Goal: Check status: Check status

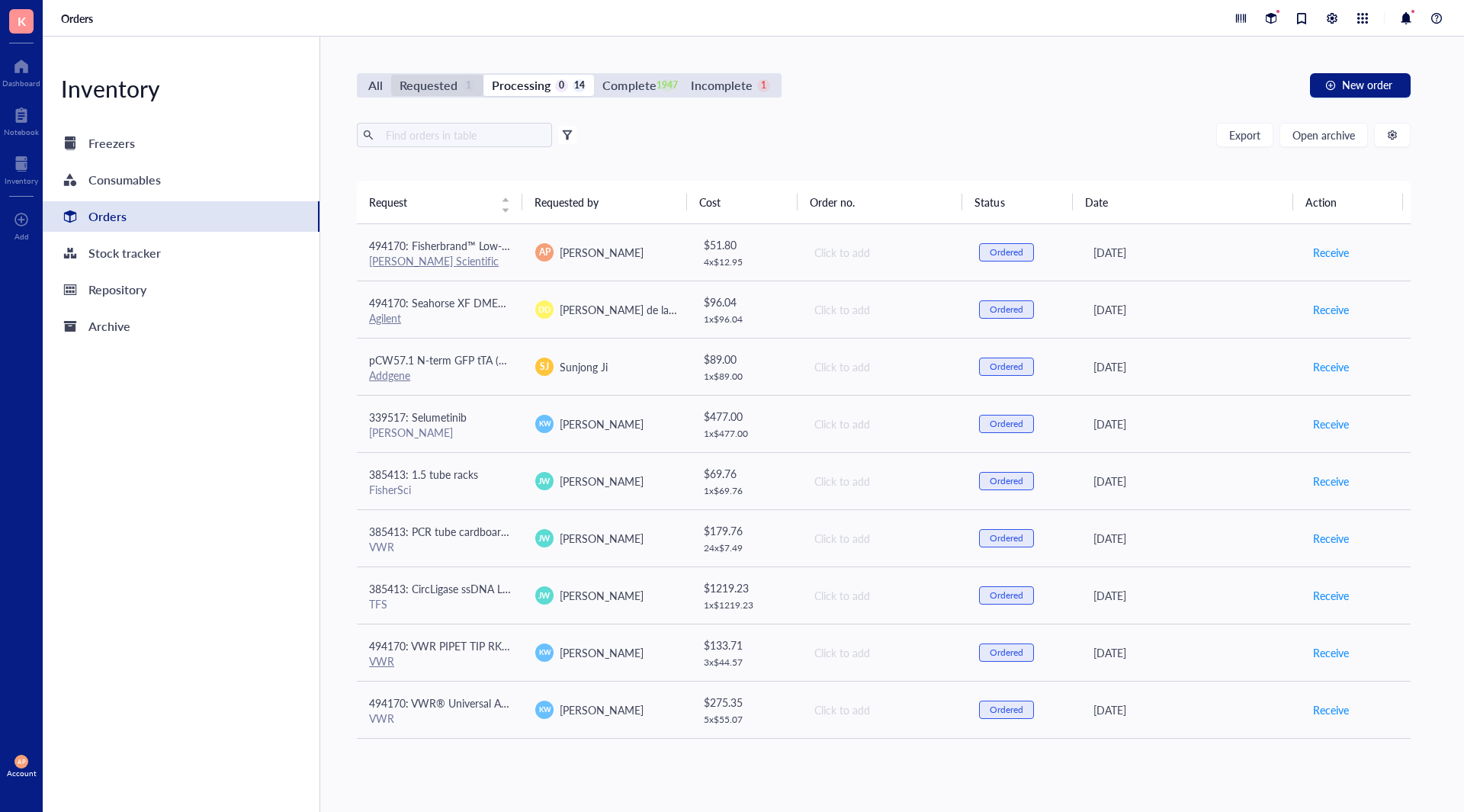
click at [437, 85] on div "Requested" at bounding box center [428, 85] width 58 height 21
click at [391, 75] on input "Requested 1" at bounding box center [391, 75] width 0 height 0
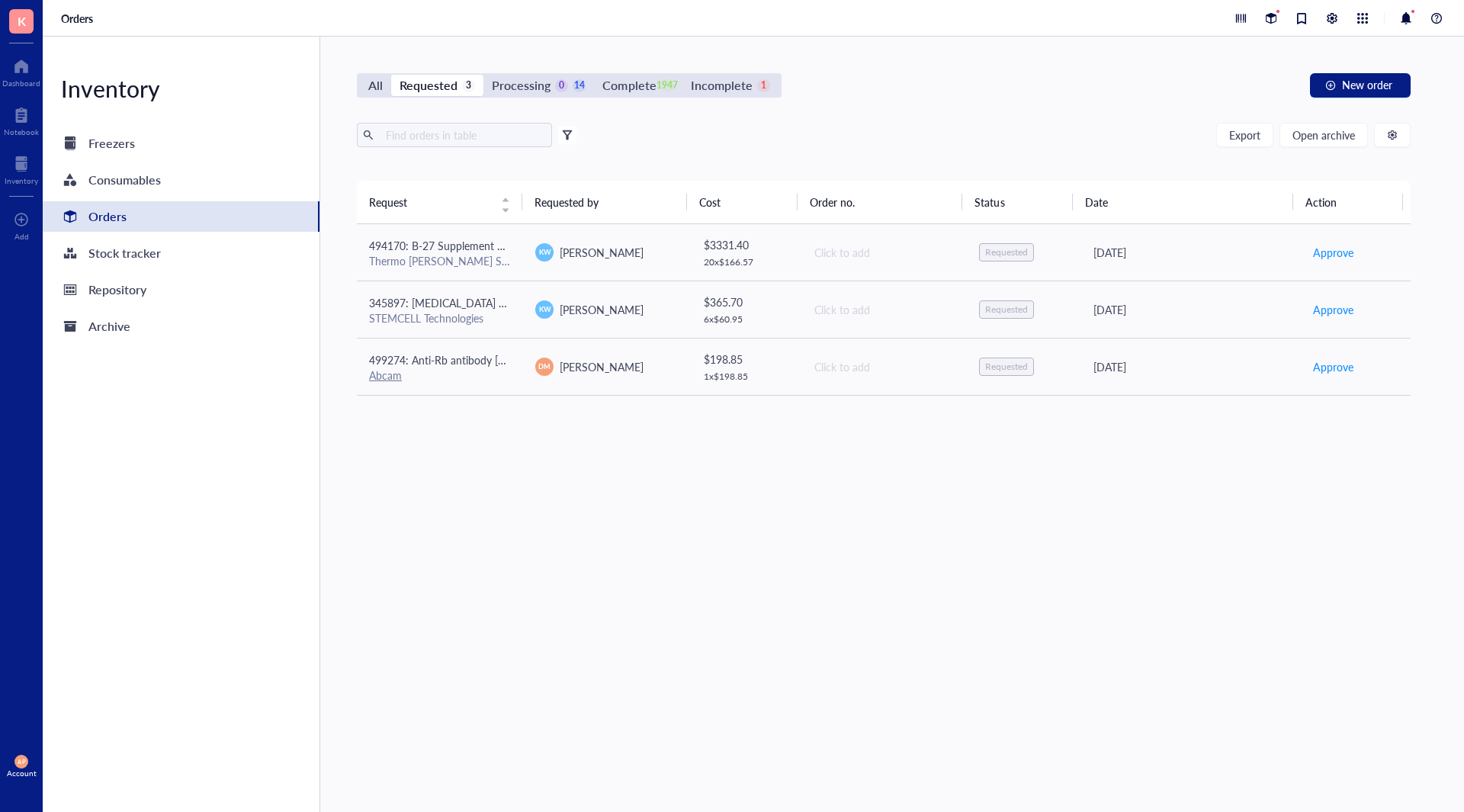
click at [531, 493] on div "Request Requested by Cost Order no. Status Date Action 494170: B-27 Supplement …" at bounding box center [884, 460] width 1054 height 559
click at [740, 661] on div "Request Requested by Cost Order no. Status Date Action 494170: B-27 Supplement …" at bounding box center [884, 460] width 1054 height 559
click at [496, 376] on div "Abcam" at bounding box center [440, 375] width 142 height 14
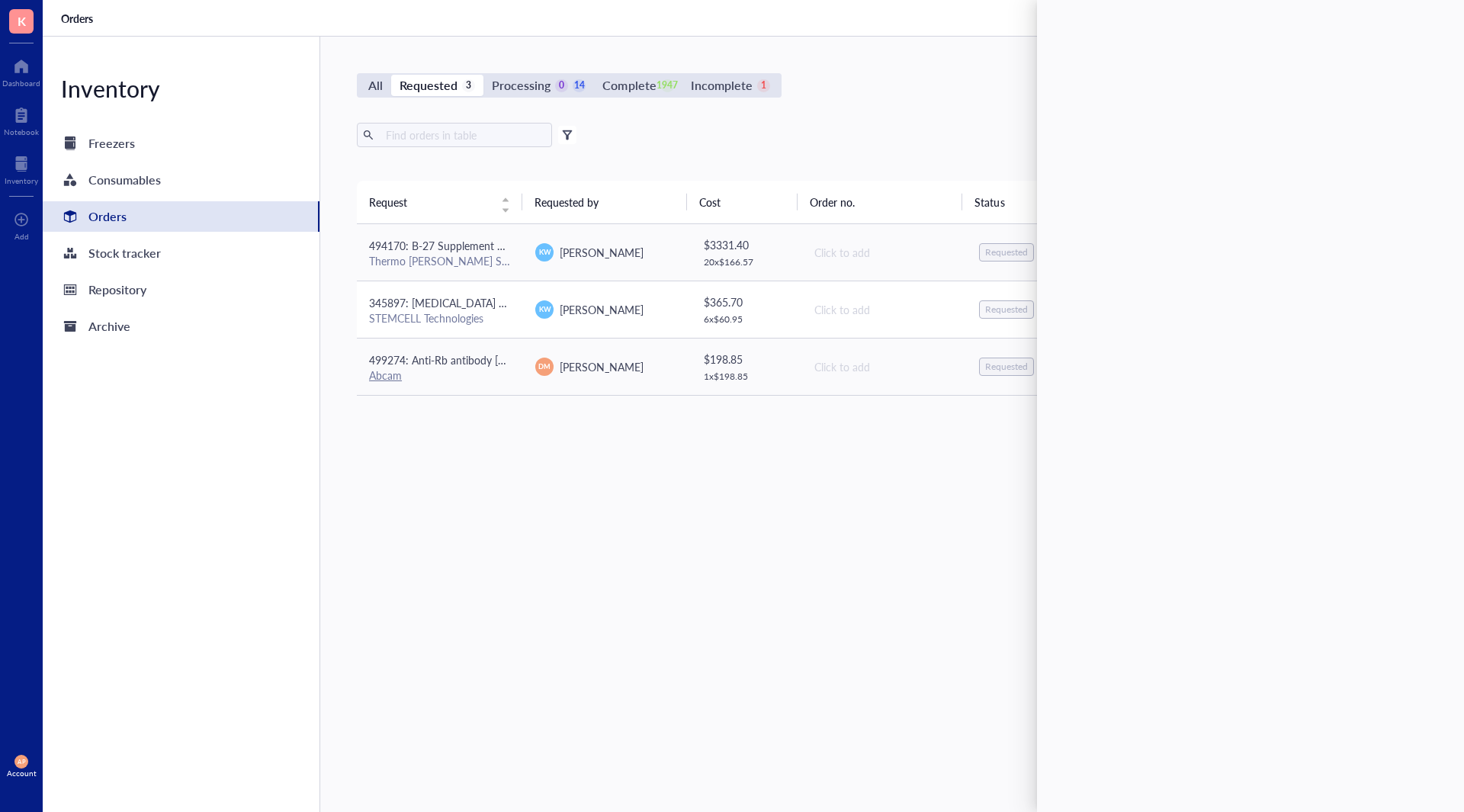
click at [488, 297] on span "345897: [MEDICAL_DATA] Solution, 0.2%, Liquid" at bounding box center [484, 302] width 230 height 15
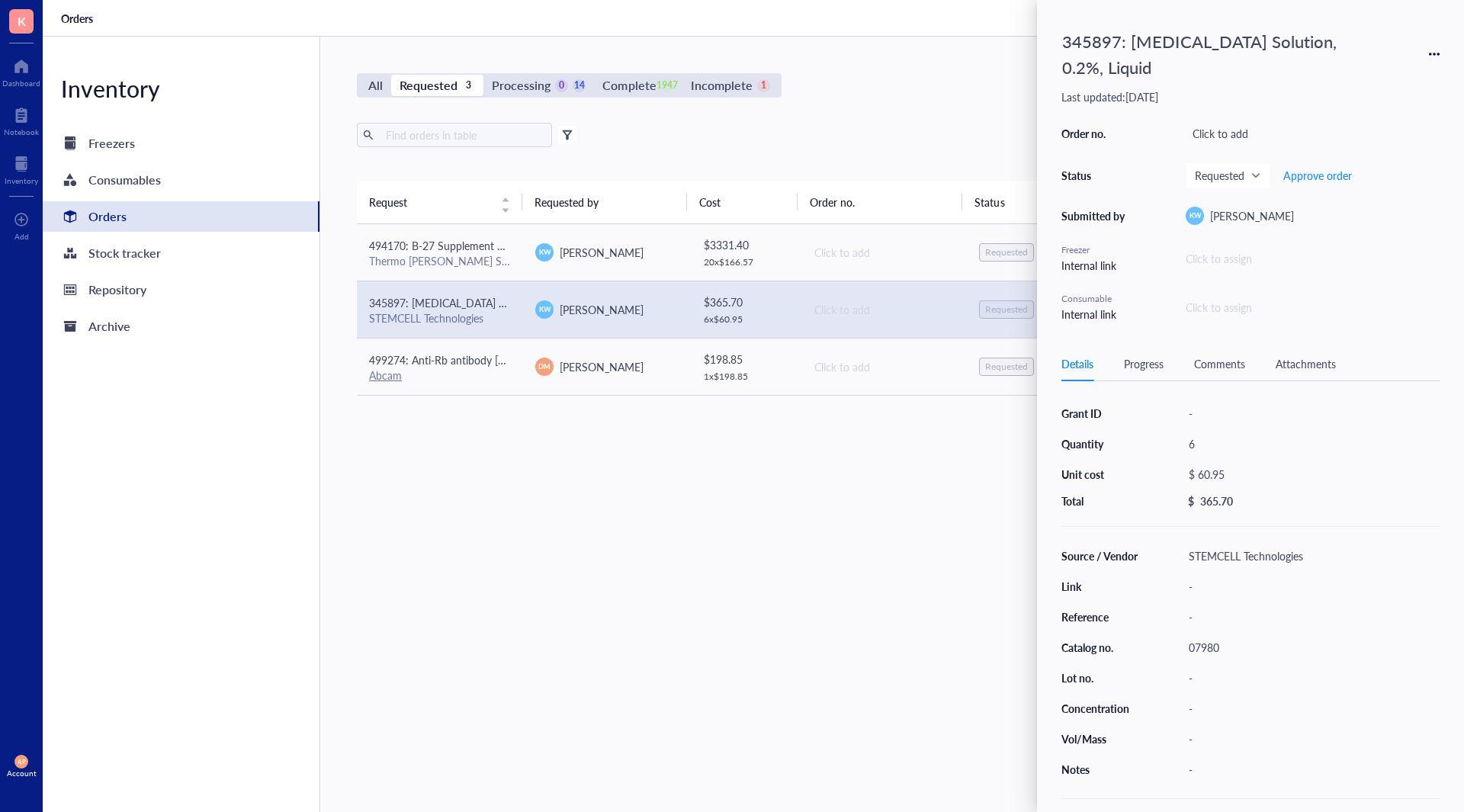
click at [1214, 637] on div "07980" at bounding box center [1310, 647] width 257 height 21
click at [806, 658] on div "Request Requested by Cost Order no. Status Date Action 494170: B-27 Supplement …" at bounding box center [884, 460] width 1054 height 559
click at [1104, 39] on div "345897: [MEDICAL_DATA] Solution, 0.2%, Liquid" at bounding box center [1215, 54] width 320 height 59
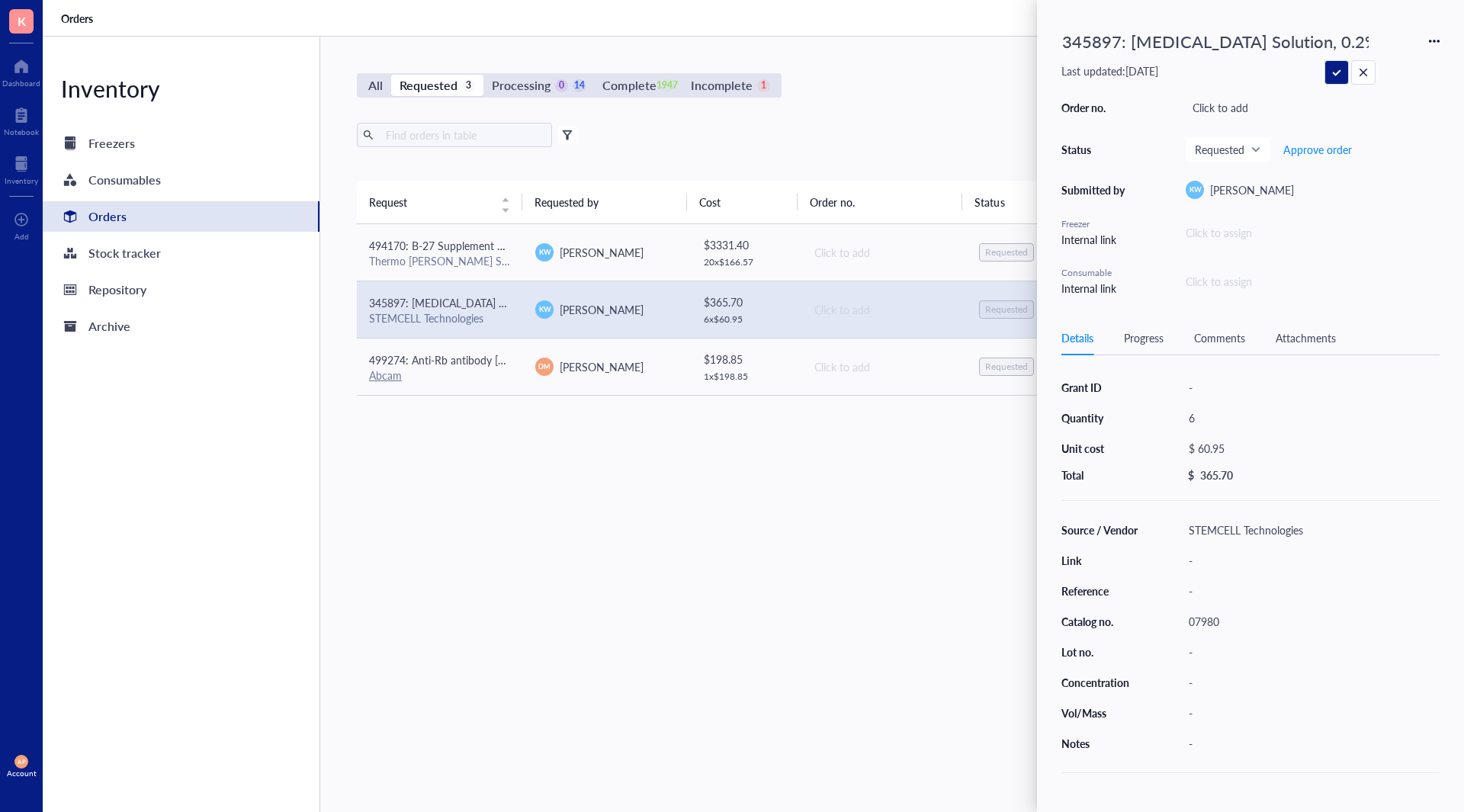
click at [1101, 38] on input "345897: [MEDICAL_DATA] Solution, 0.2%, Liquid" at bounding box center [1215, 41] width 318 height 32
type input "494170: [MEDICAL_DATA] Solution, 0.2%, Liquid"
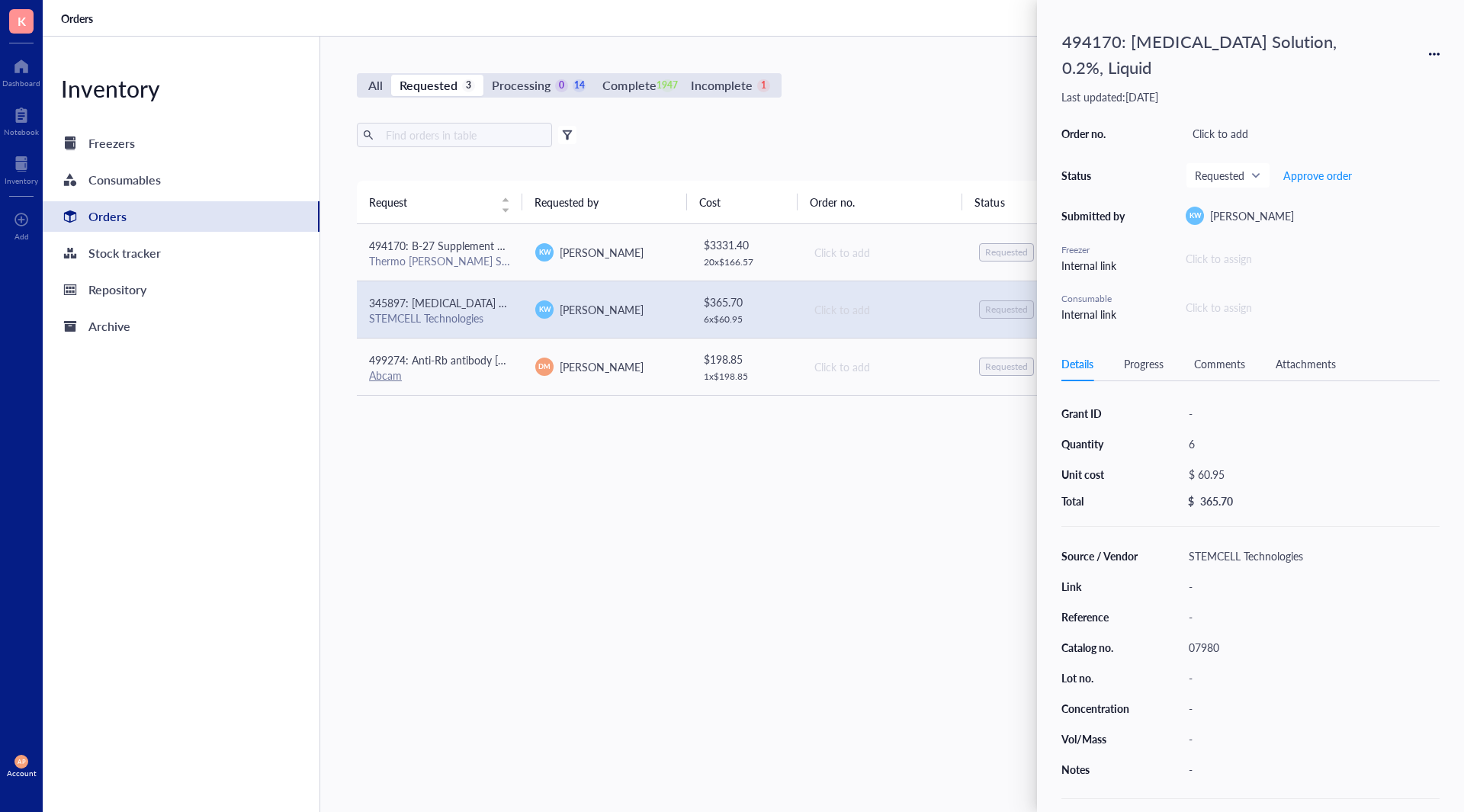
click at [878, 665] on div "Request Requested by Cost Order no. Status Date Action 494170: B-27 Supplement …" at bounding box center [884, 460] width 1054 height 559
click at [476, 254] on div "Thermo [PERSON_NAME] Scientific" at bounding box center [440, 261] width 142 height 14
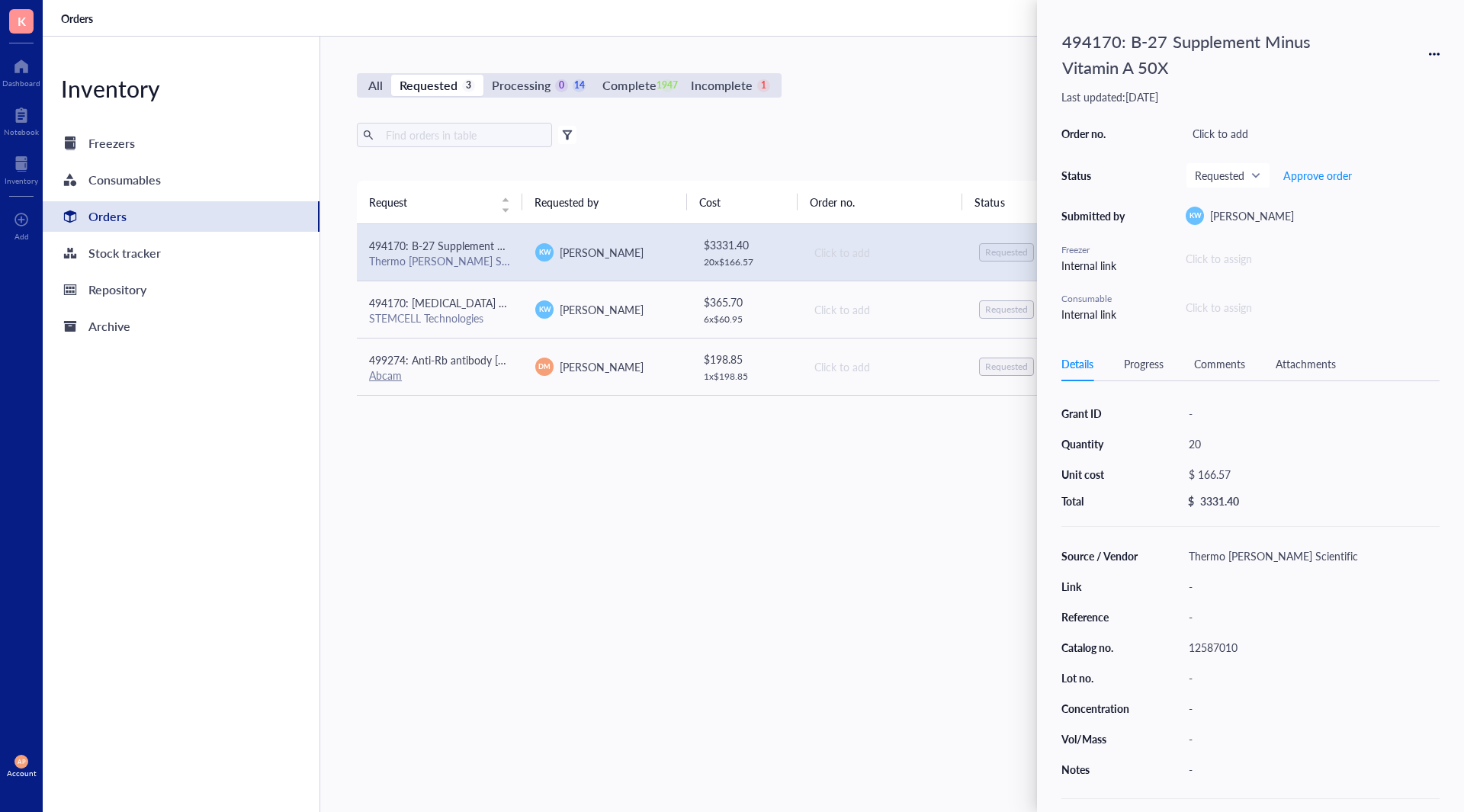
click at [1211, 642] on div "12587010" at bounding box center [1310, 647] width 257 height 21
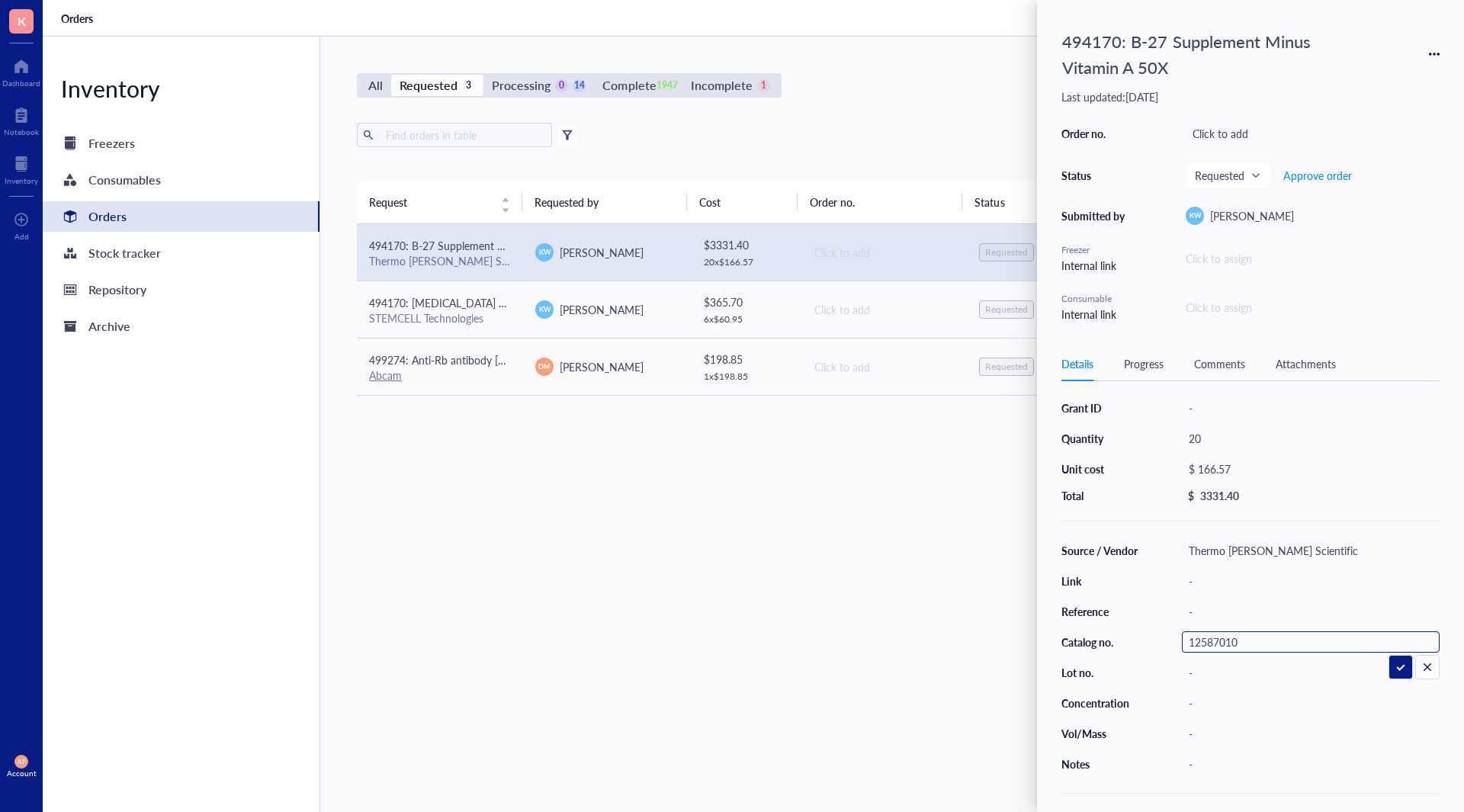
scroll to position [11, 0]
click at [1255, 723] on div "-" at bounding box center [1310, 734] width 257 height 21
click at [851, 607] on div "Request Requested by Cost Order no. Status Date Action 494170: B-27 Supplement …" at bounding box center [884, 460] width 1054 height 559
click at [1337, 174] on span "Approve order" at bounding box center [1317, 175] width 69 height 12
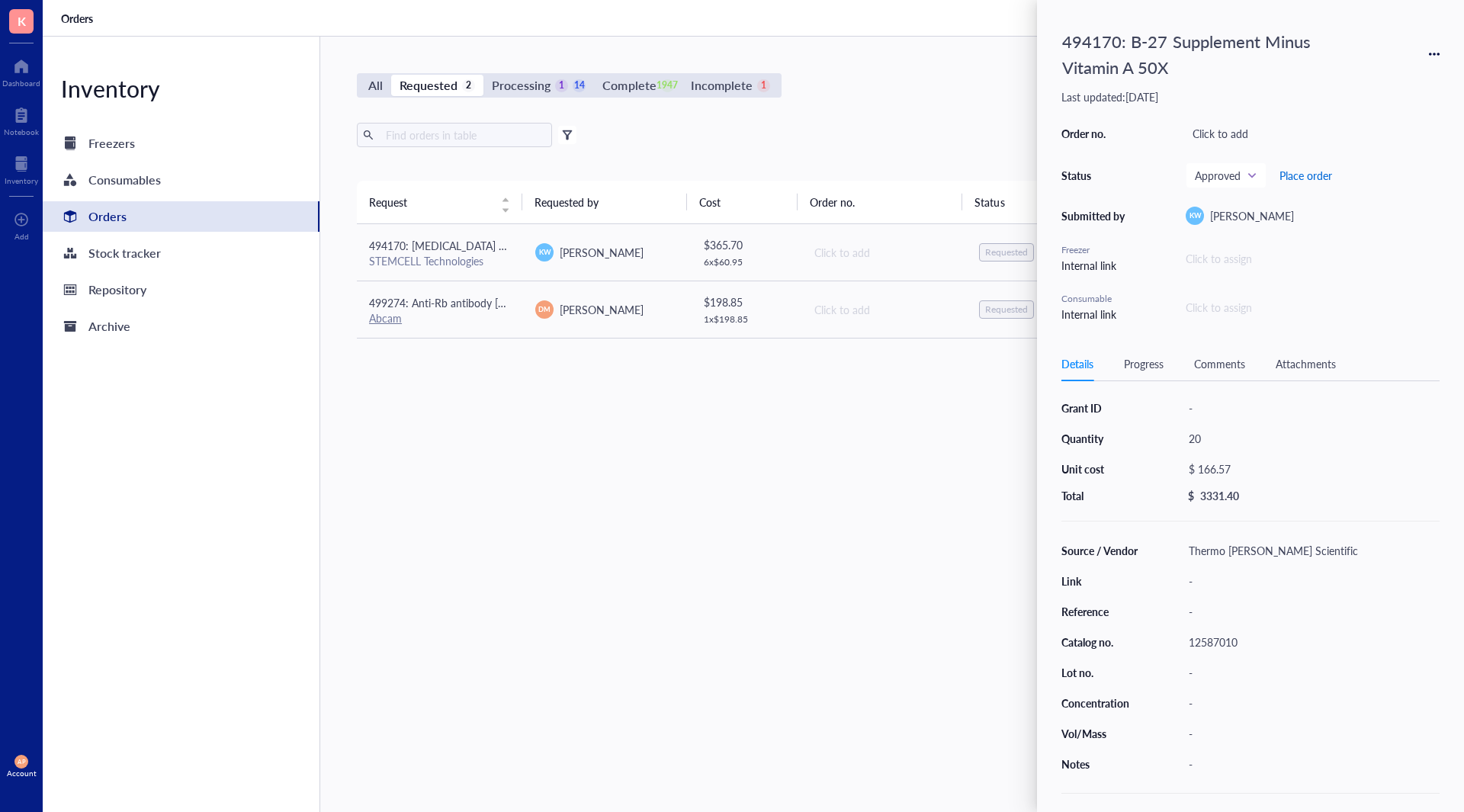
click at [1313, 174] on span "Place order" at bounding box center [1306, 175] width 52 height 12
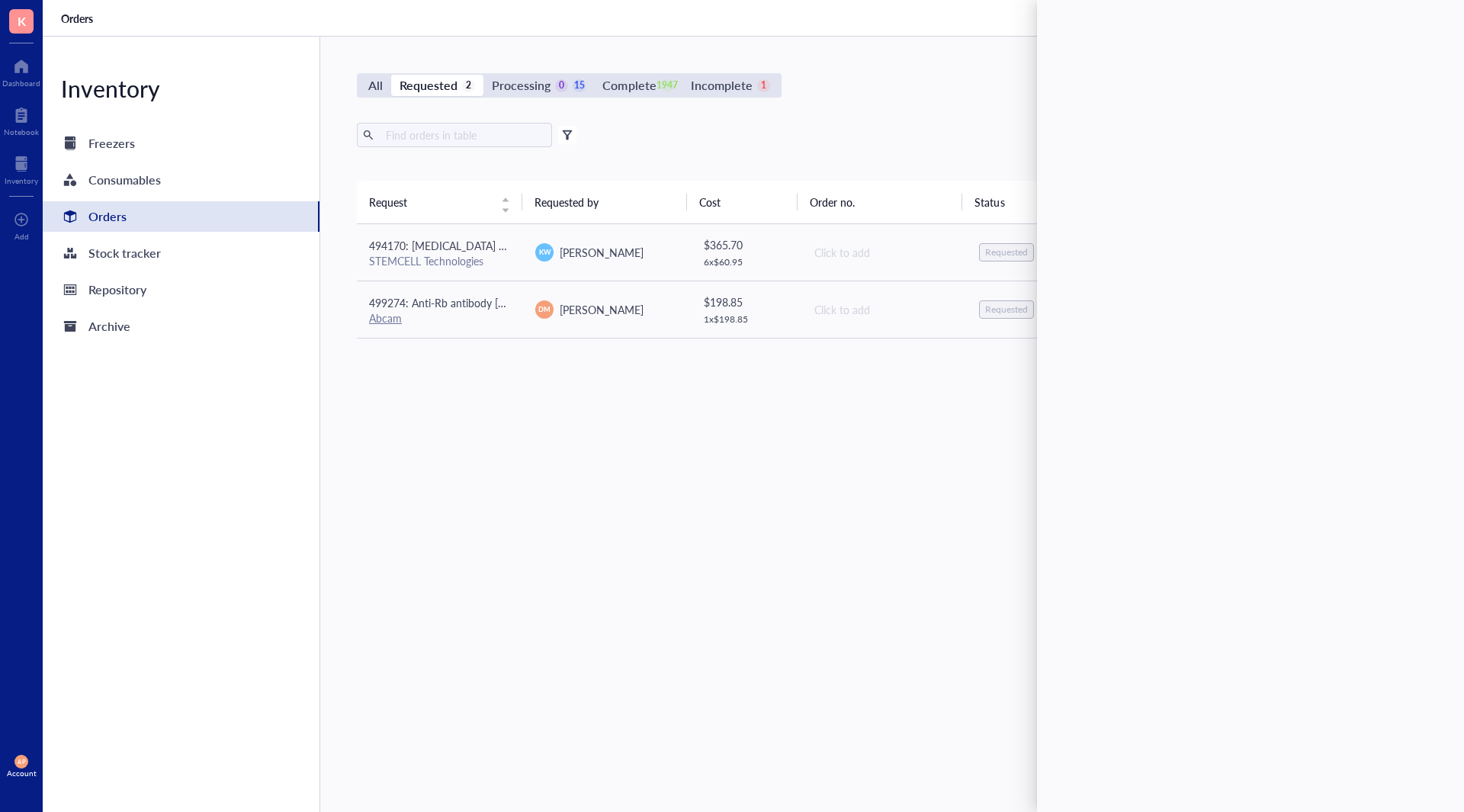
click at [818, 616] on div "Request Requested by Cost Order no. Status Date Action 494170: [MEDICAL_DATA] S…" at bounding box center [884, 460] width 1054 height 559
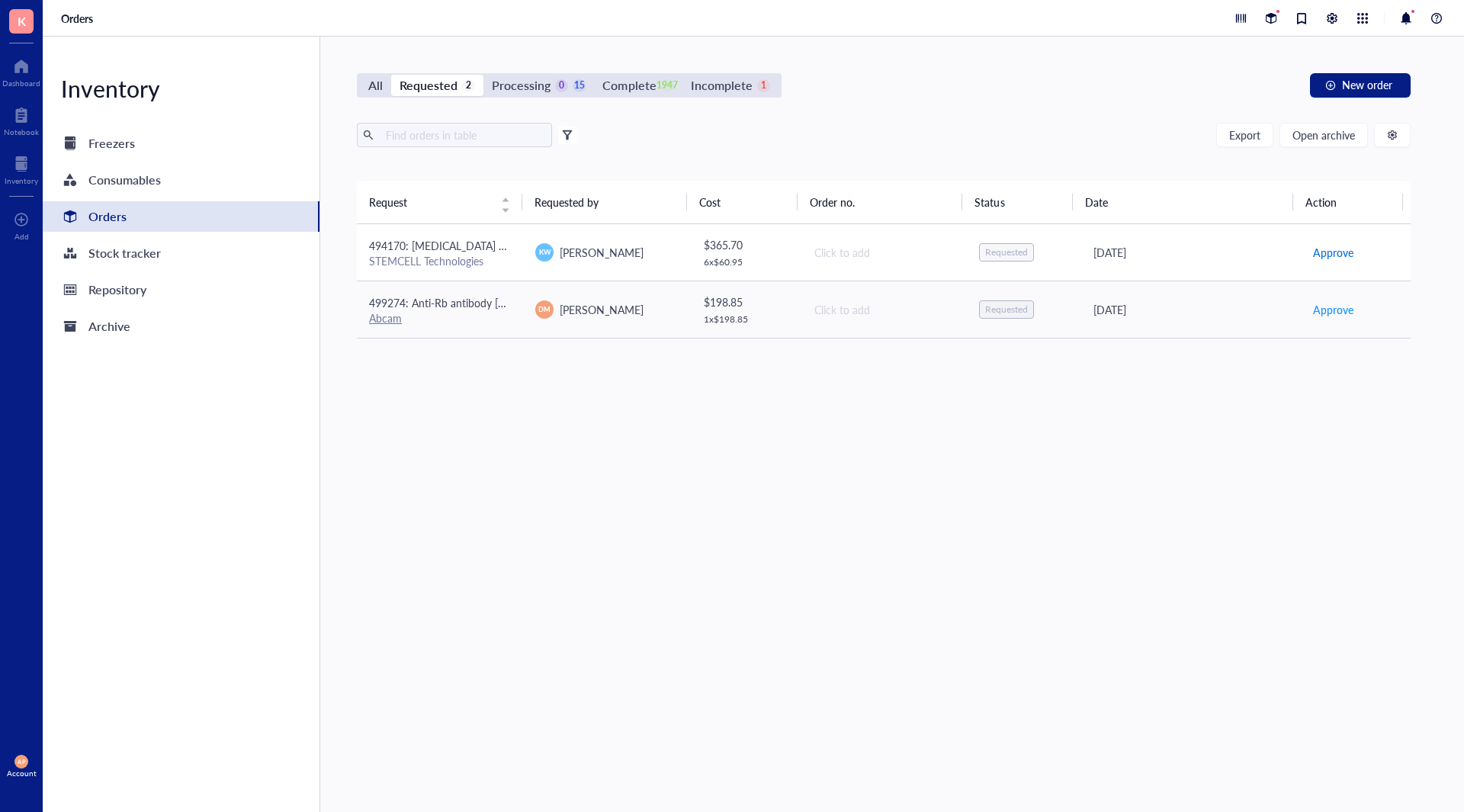
click at [1339, 253] on span "Approve" at bounding box center [1333, 252] width 40 height 17
drag, startPoint x: 554, startPoint y: 83, endPoint x: 663, endPoint y: 249, distance: 198.6
click at [555, 84] on div "1" at bounding box center [561, 85] width 13 height 13
click at [483, 75] on input "Processing 1 15" at bounding box center [483, 75] width 0 height 0
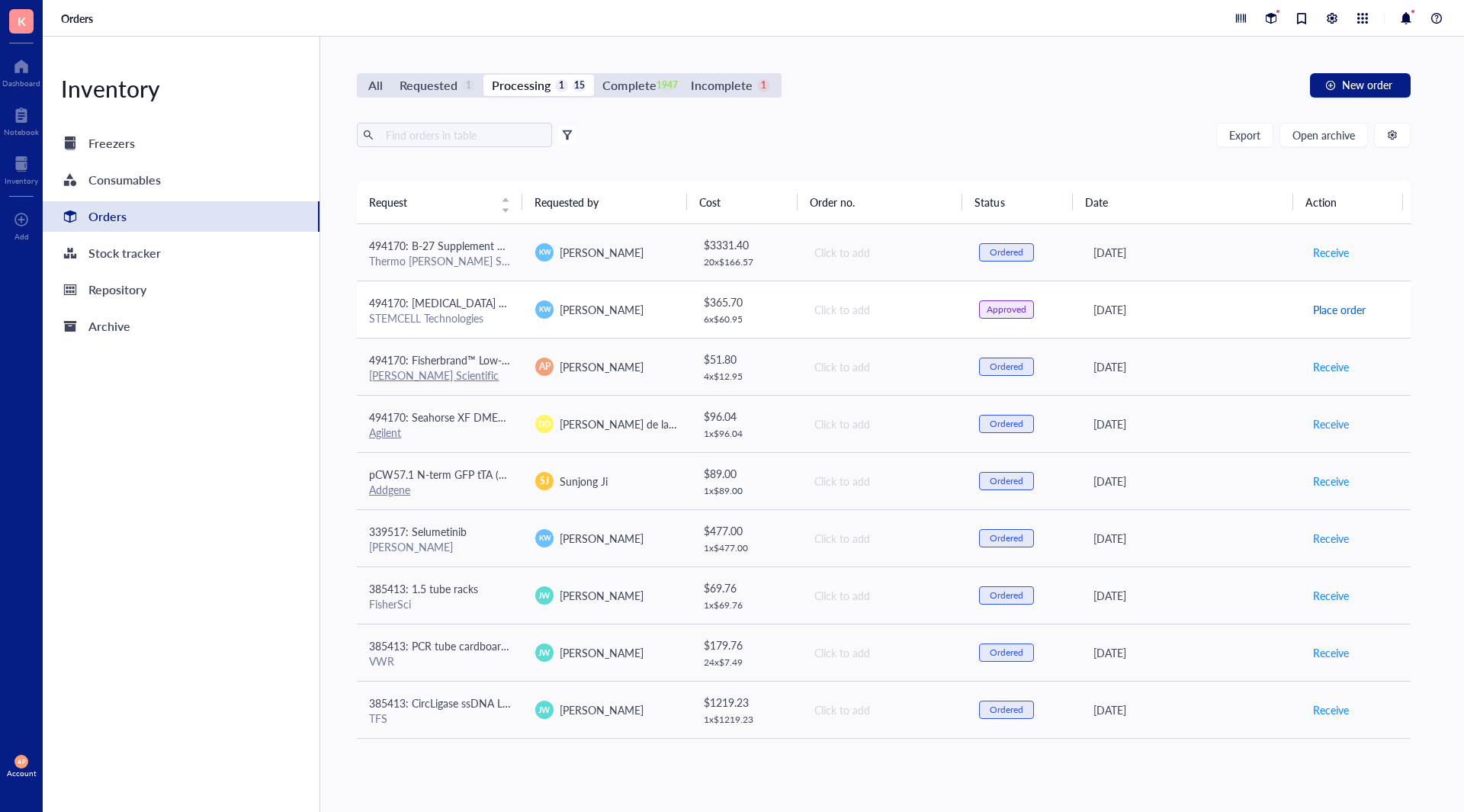
click at [1337, 310] on span "Place order" at bounding box center [1339, 309] width 52 height 17
drag, startPoint x: 450, startPoint y: 70, endPoint x: 469, endPoint y: 88, distance: 26.2
click at [448, 70] on div "All Requested 1 Processing 0 16 Complete 1947 Incomplete 1 New order Export Ope…" at bounding box center [884, 424] width 1127 height 775
click at [469, 88] on div "1" at bounding box center [469, 85] width 13 height 13
click at [391, 75] on input "Requested 1" at bounding box center [391, 75] width 0 height 0
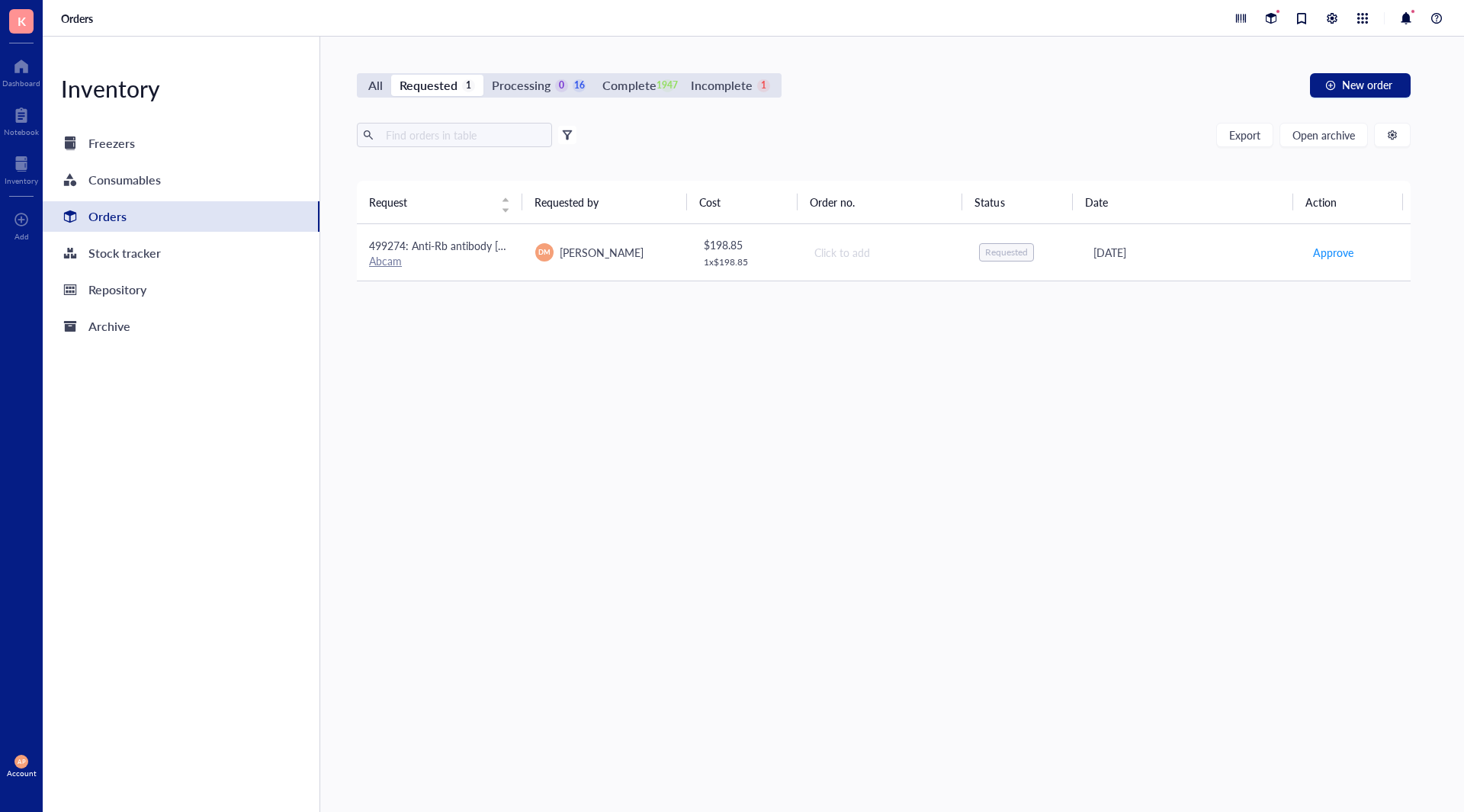
click at [470, 247] on span "499274: Anti-Rb antibody [EPR17512]" at bounding box center [460, 245] width 181 height 15
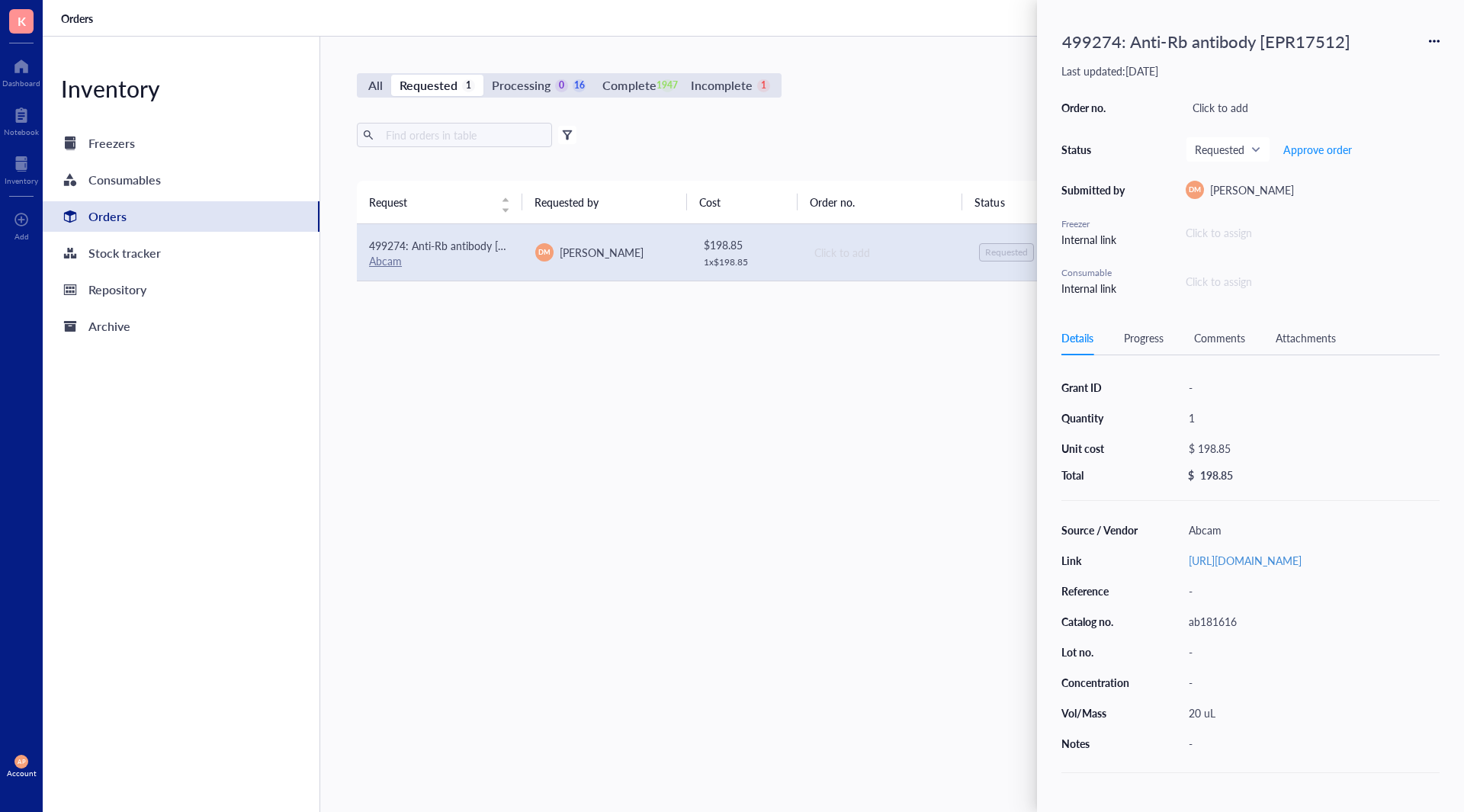
drag, startPoint x: 463, startPoint y: 633, endPoint x: 476, endPoint y: 179, distance: 454.2
click at [465, 577] on div "Request Requested by Cost Order no. Status Date Action 499274: Anti-Rb antibody…" at bounding box center [884, 460] width 1054 height 559
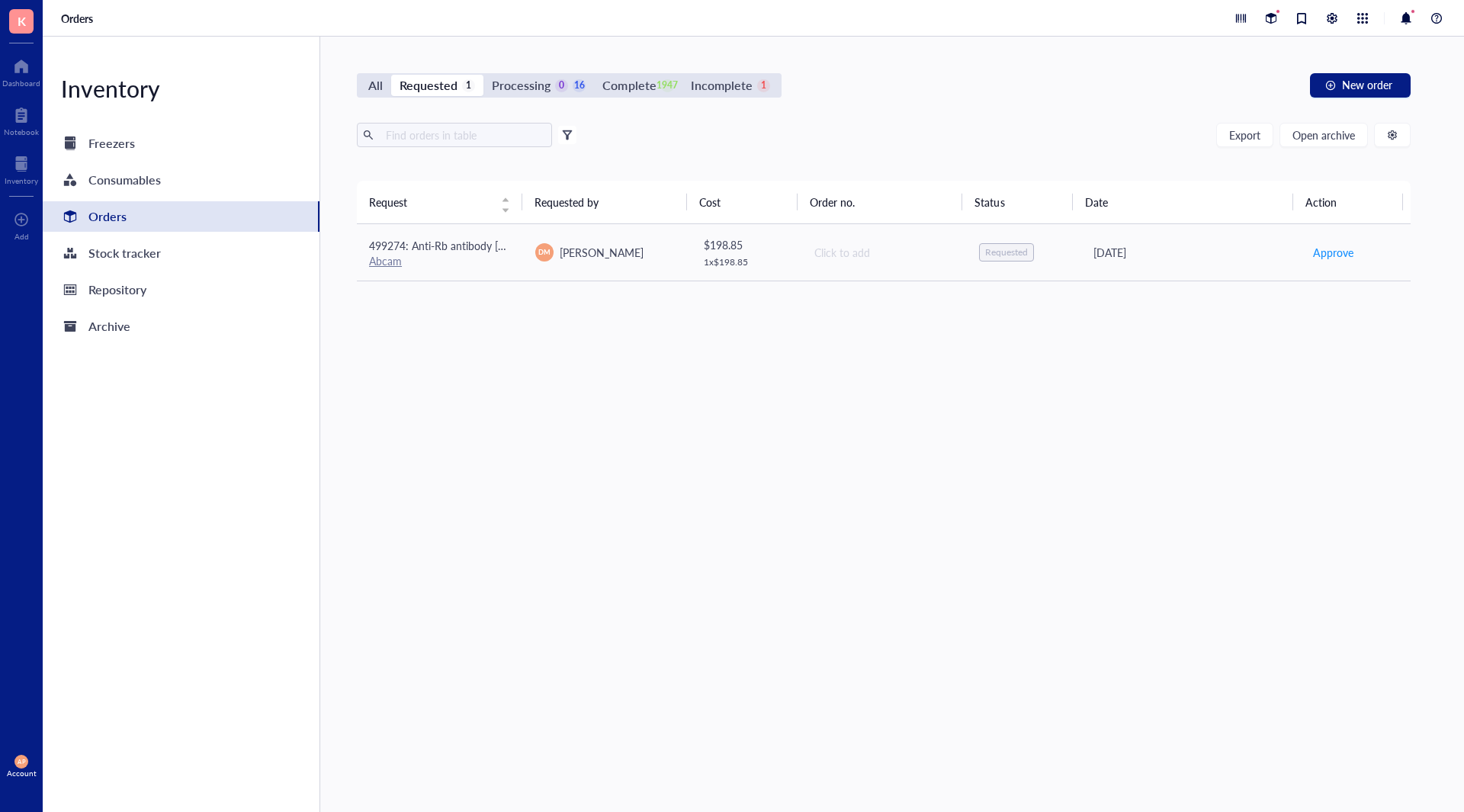
click at [512, 70] on div "All Requested 1 Processing 0 16 Complete 1947 Incomplete 1 New order Export Ope…" at bounding box center [884, 424] width 1127 height 775
click at [518, 78] on div "Processing" at bounding box center [521, 85] width 58 height 21
click at [483, 75] on input "Processing 0 16" at bounding box center [483, 75] width 0 height 0
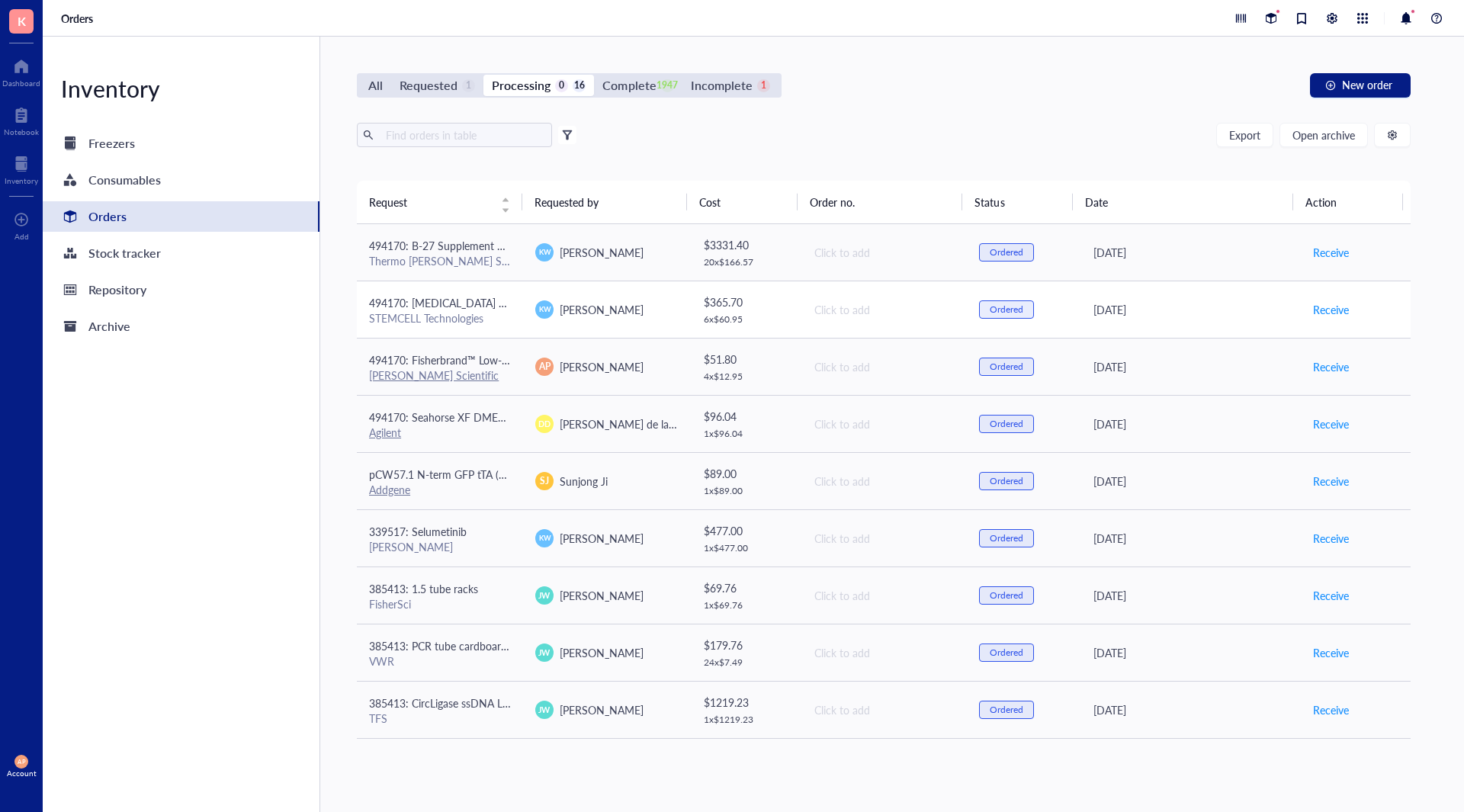
click at [488, 299] on span "494170: [MEDICAL_DATA] Solution, 0.2%, Liquid" at bounding box center [484, 302] width 230 height 15
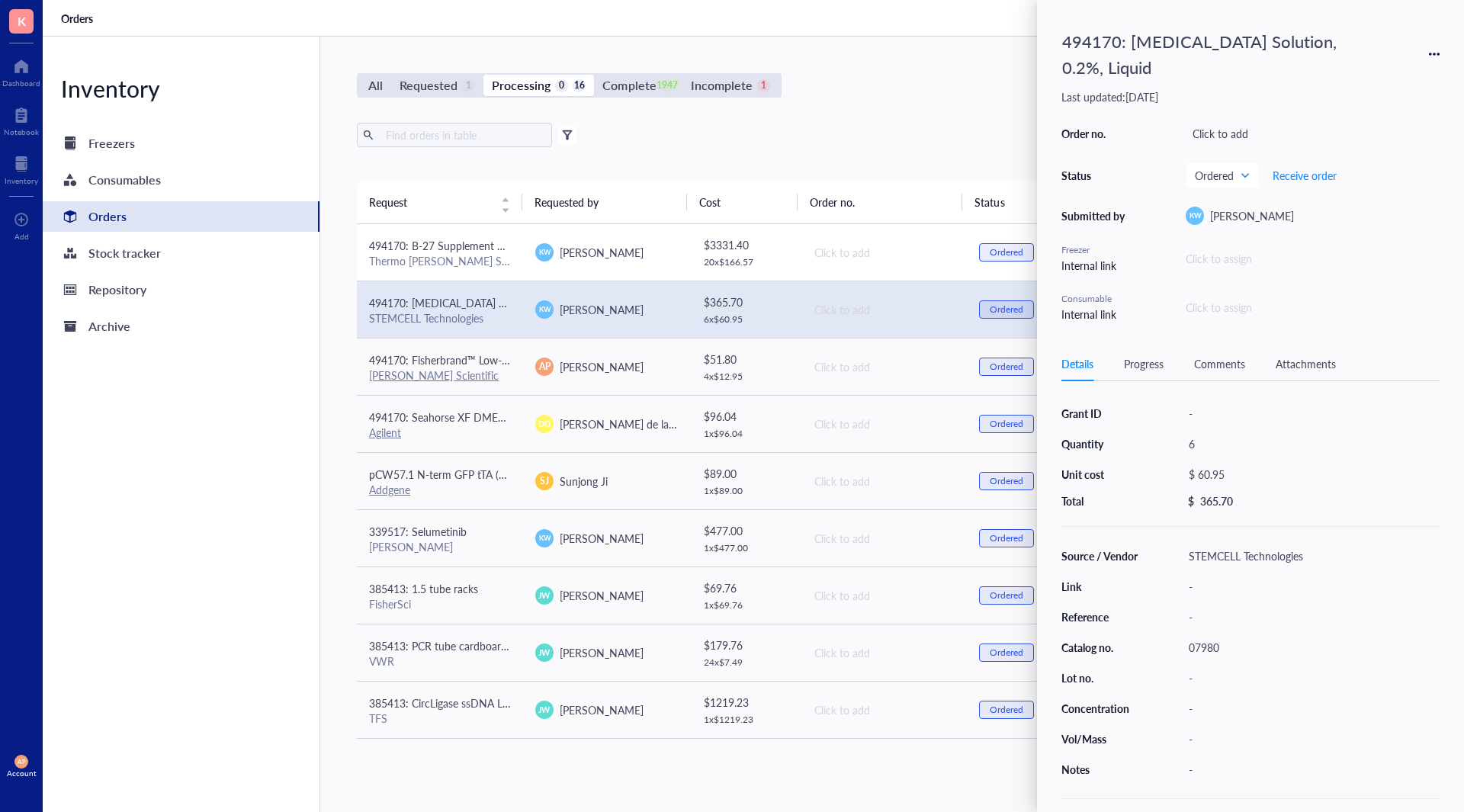
click at [489, 257] on div "Thermo [PERSON_NAME] Scientific" at bounding box center [440, 261] width 142 height 14
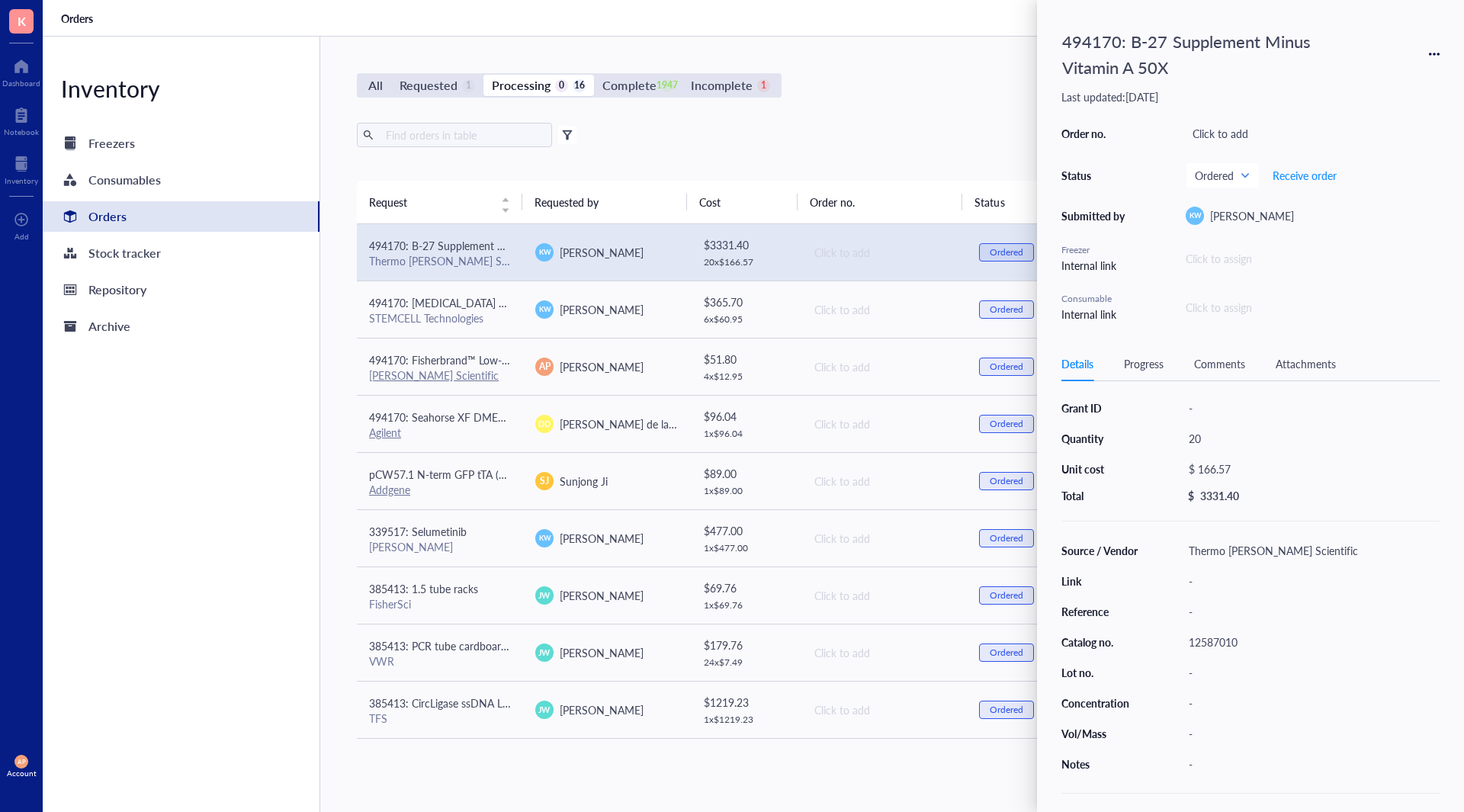
scroll to position [11, 0]
click at [1207, 732] on div "-" at bounding box center [1310, 734] width 257 height 21
type input "10 mLs"
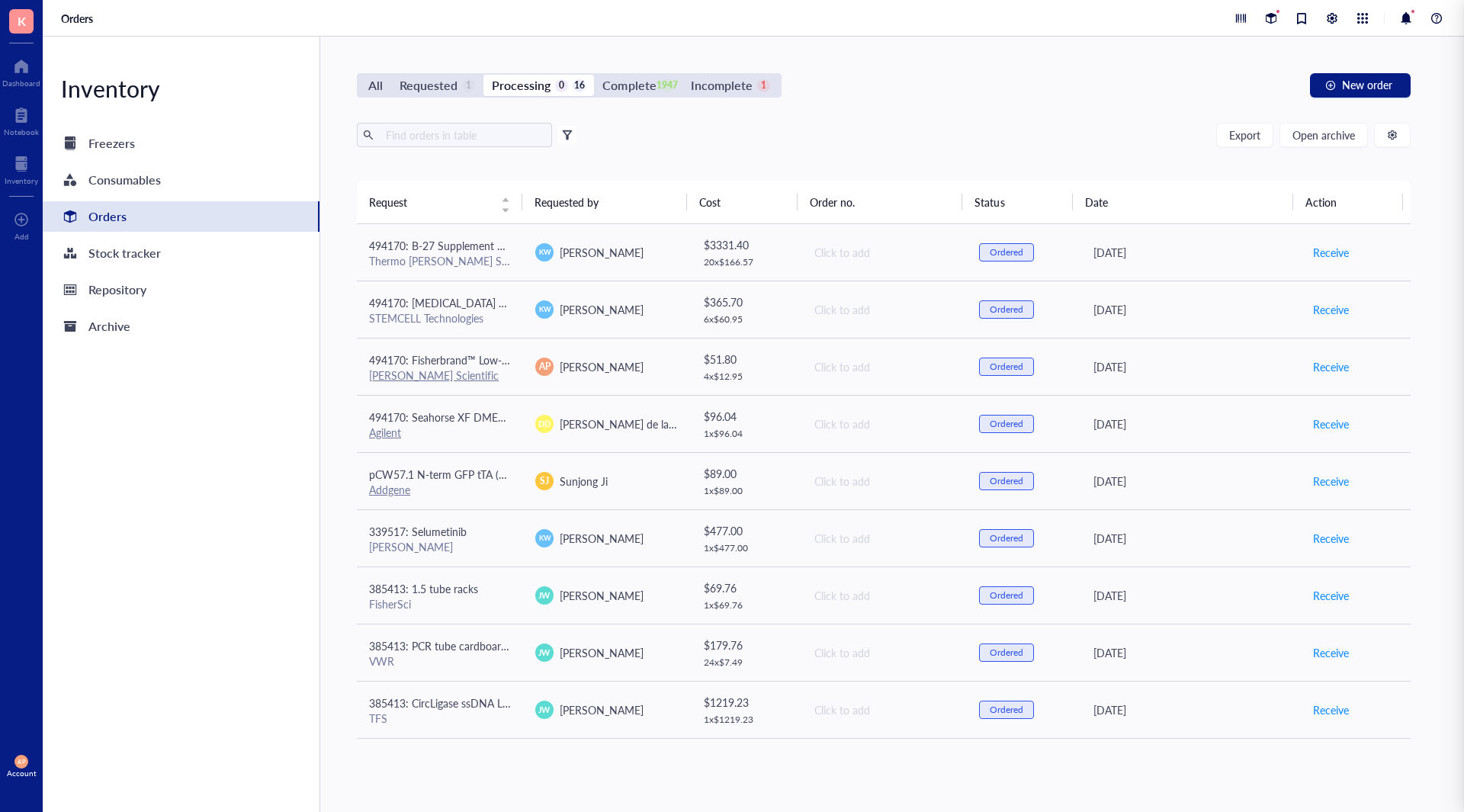
drag, startPoint x: 794, startPoint y: 779, endPoint x: 784, endPoint y: 746, distance: 34.5
click at [796, 777] on div "All Requested 1 Processing 0 16 Complete 1947 Incomplete 1 New order Export Ope…" at bounding box center [884, 424] width 1127 height 775
click at [426, 94] on div "Requested" at bounding box center [428, 85] width 58 height 21
click at [391, 75] on input "Requested 1" at bounding box center [391, 75] width 0 height 0
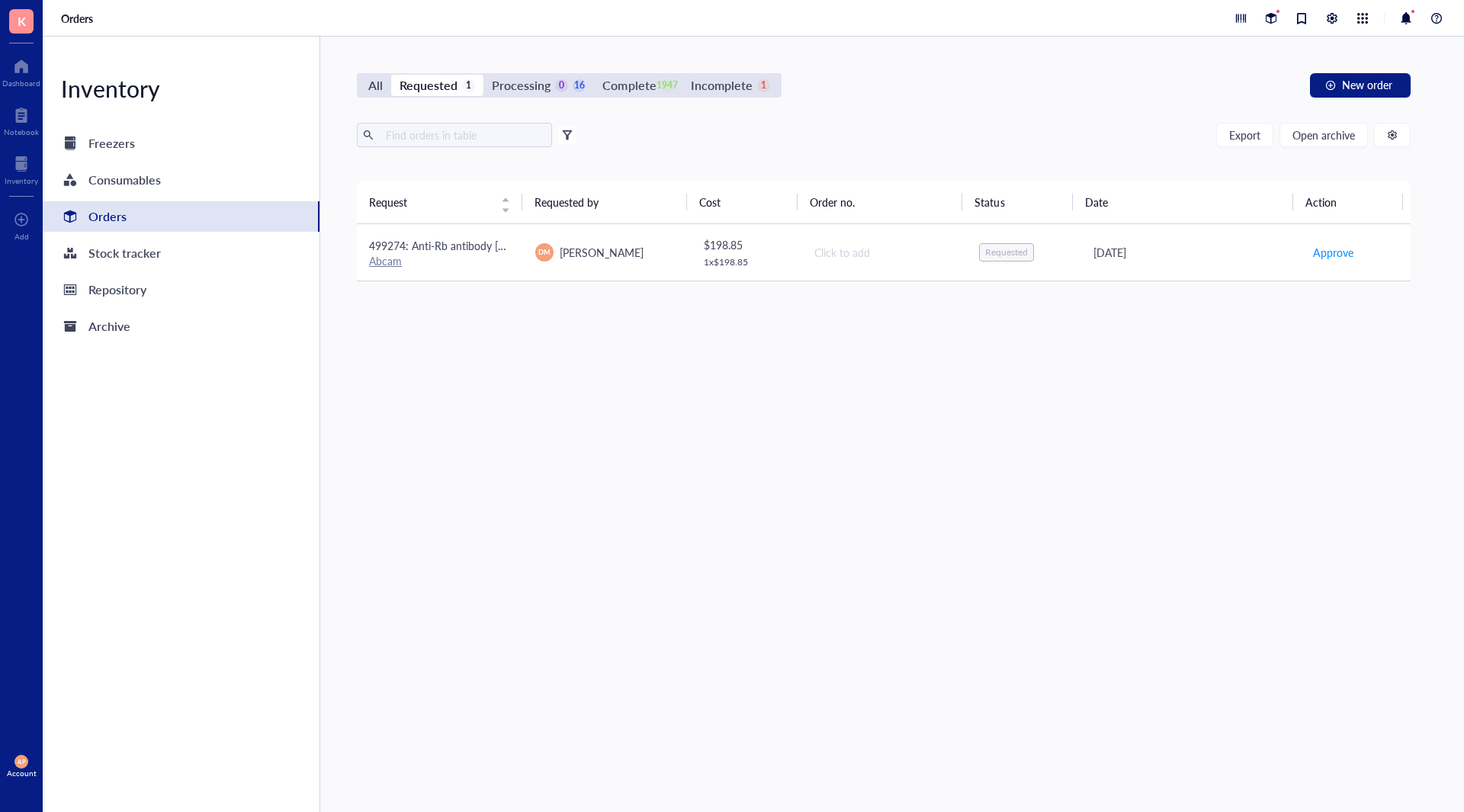
click at [465, 245] on span "499274: Anti-Rb antibody [EPR17512]" at bounding box center [460, 245] width 181 height 15
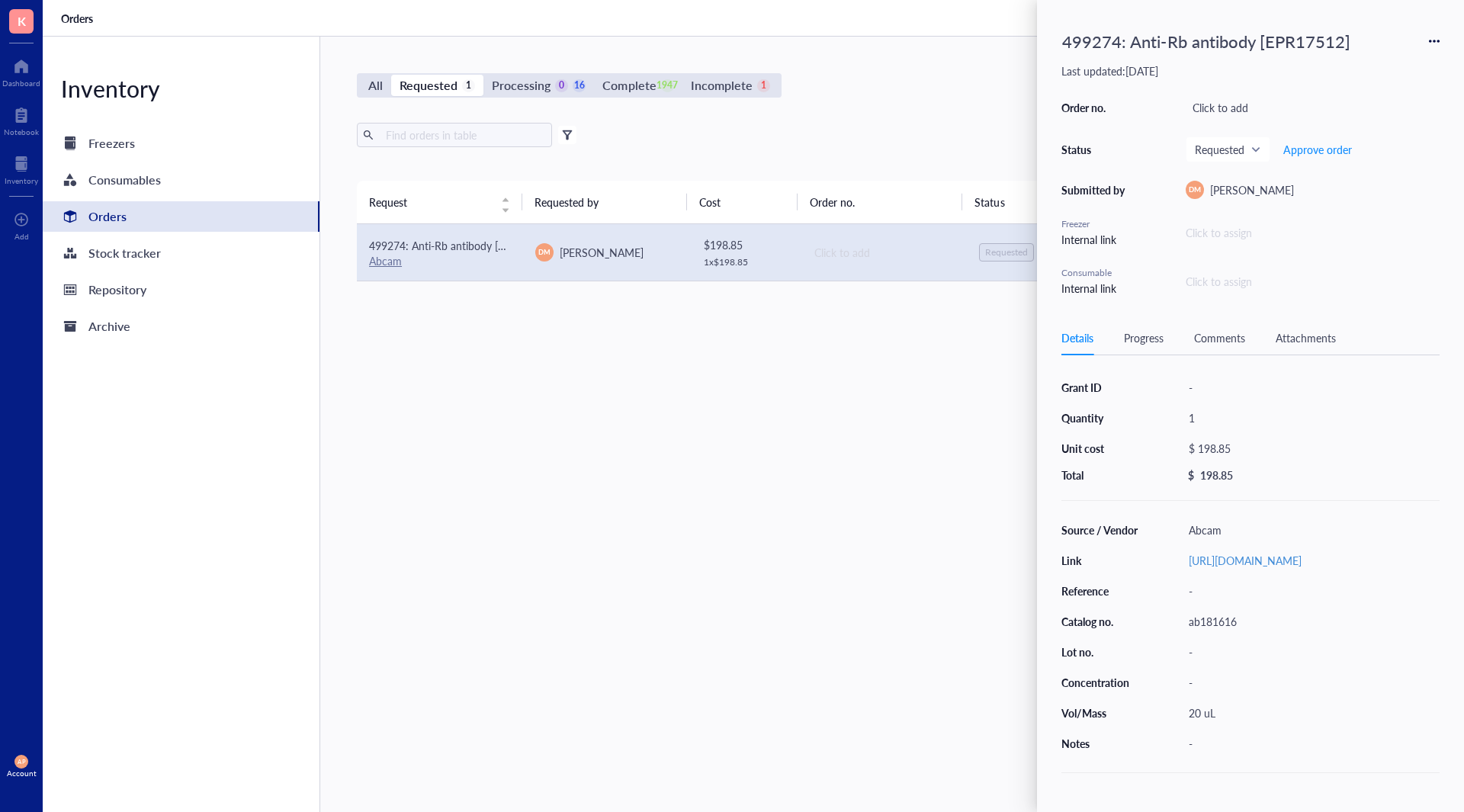
click at [1232, 632] on div "ab181616" at bounding box center [1310, 621] width 257 height 21
click at [1082, 50] on div "499274: Anti-Rb antibody [EPR17512]" at bounding box center [1207, 41] width 302 height 33
click at [1082, 50] on input "499274: Anti-Rb antibody [EPR17512]" at bounding box center [1215, 41] width 318 height 32
type input "494170: Anti-Rb antibody [EPR17512]"
click at [877, 457] on div "Request Requested by Cost Order no. Status Date Action 499274: Anti-Rb antibody…" at bounding box center [884, 460] width 1054 height 559
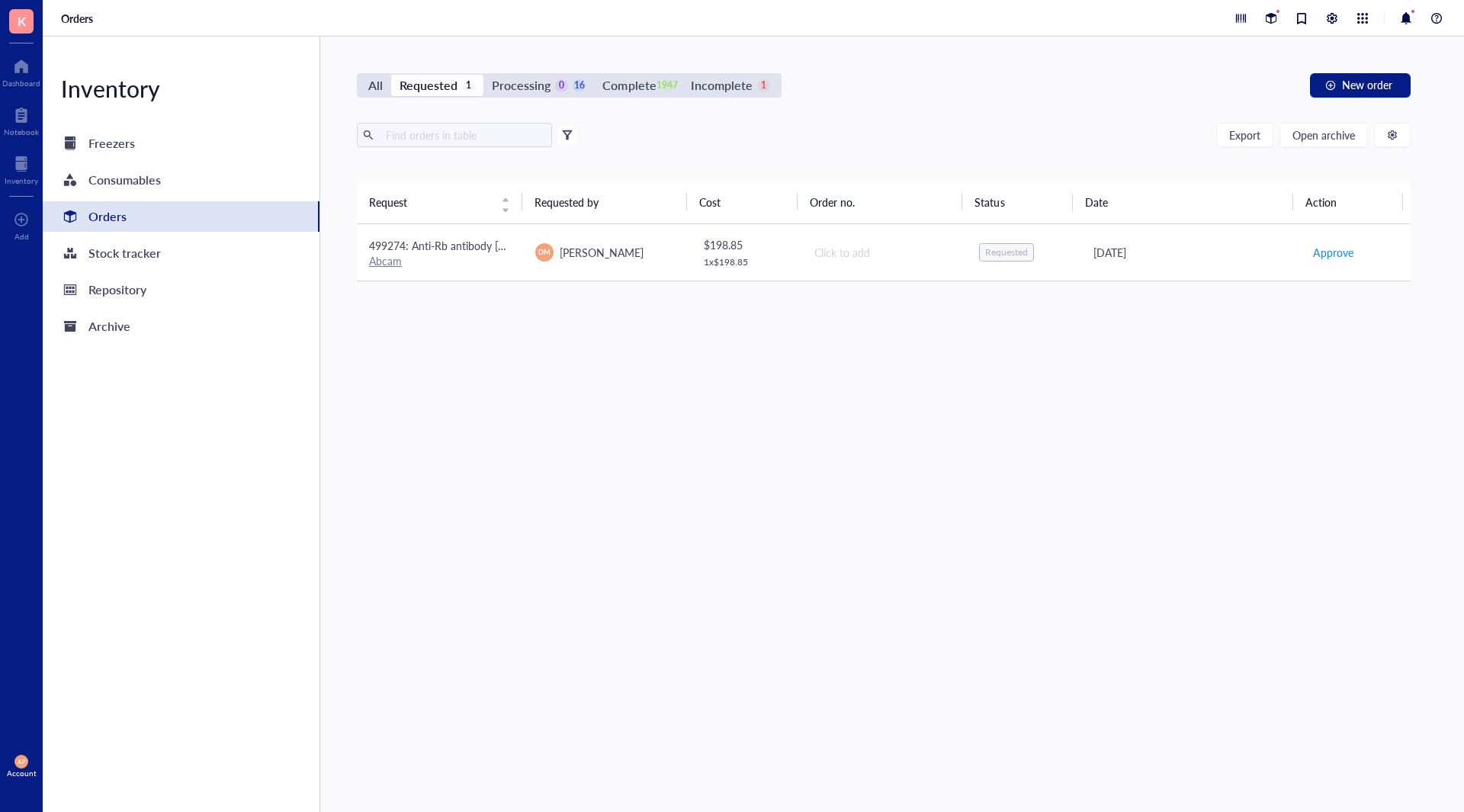
click at [1219, 255] on div "[DATE]" at bounding box center [1191, 252] width 195 height 17
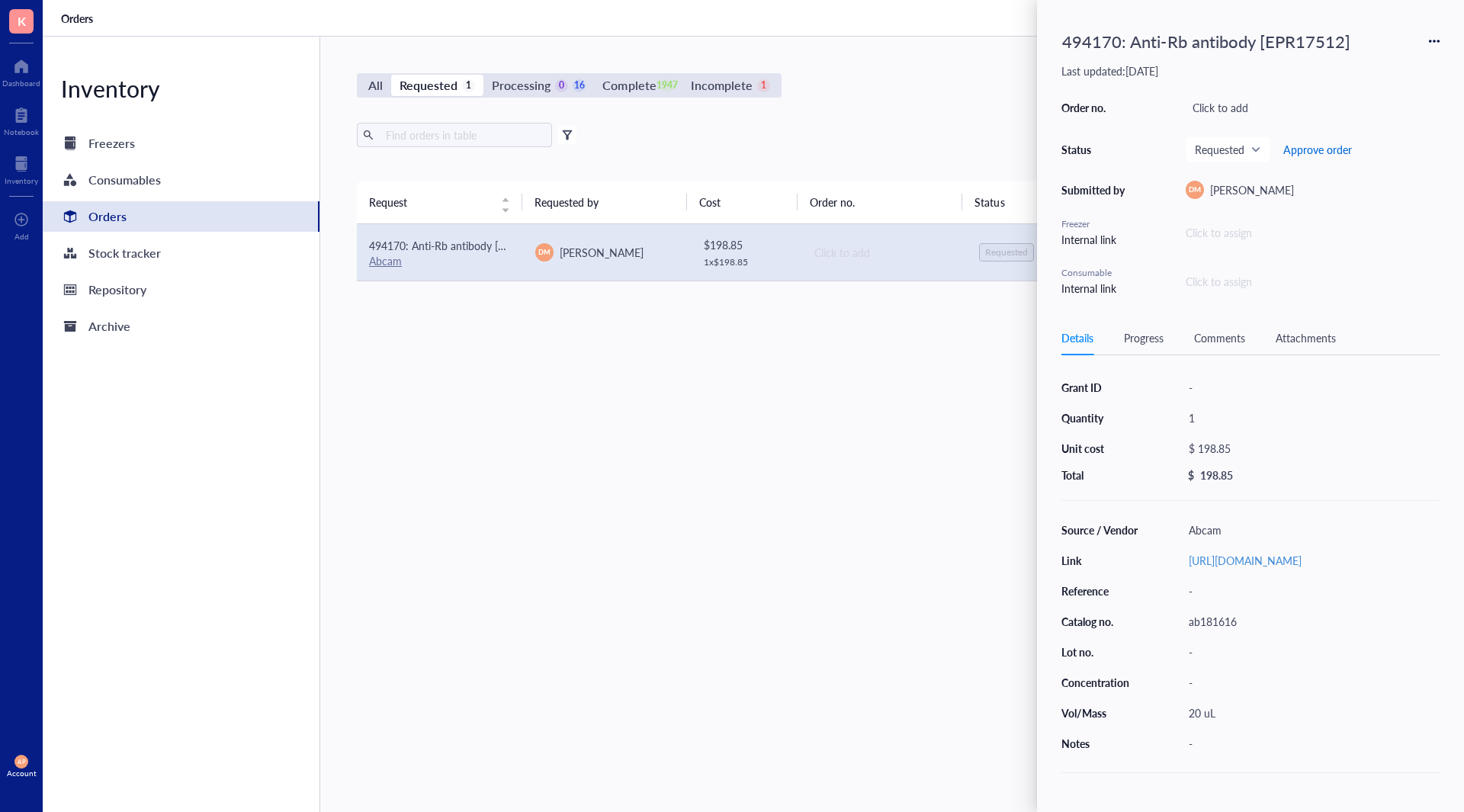
click at [1313, 149] on span "Approve order" at bounding box center [1317, 149] width 69 height 12
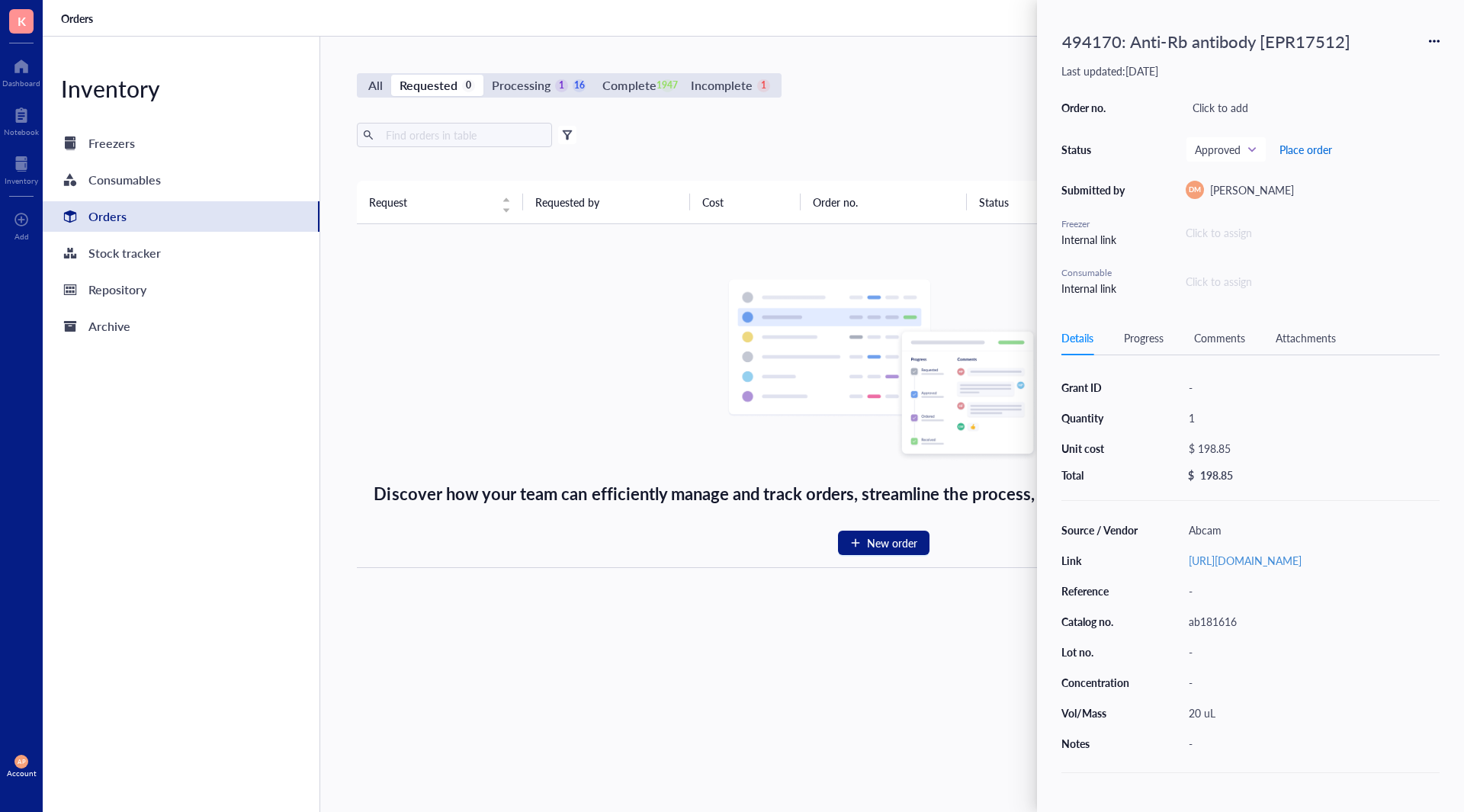
click at [1313, 149] on span "Place order" at bounding box center [1306, 149] width 52 height 12
click at [619, 379] on div "Discover how your team can efficiently manage and track orders, streamline the …" at bounding box center [884, 395] width 1030 height 318
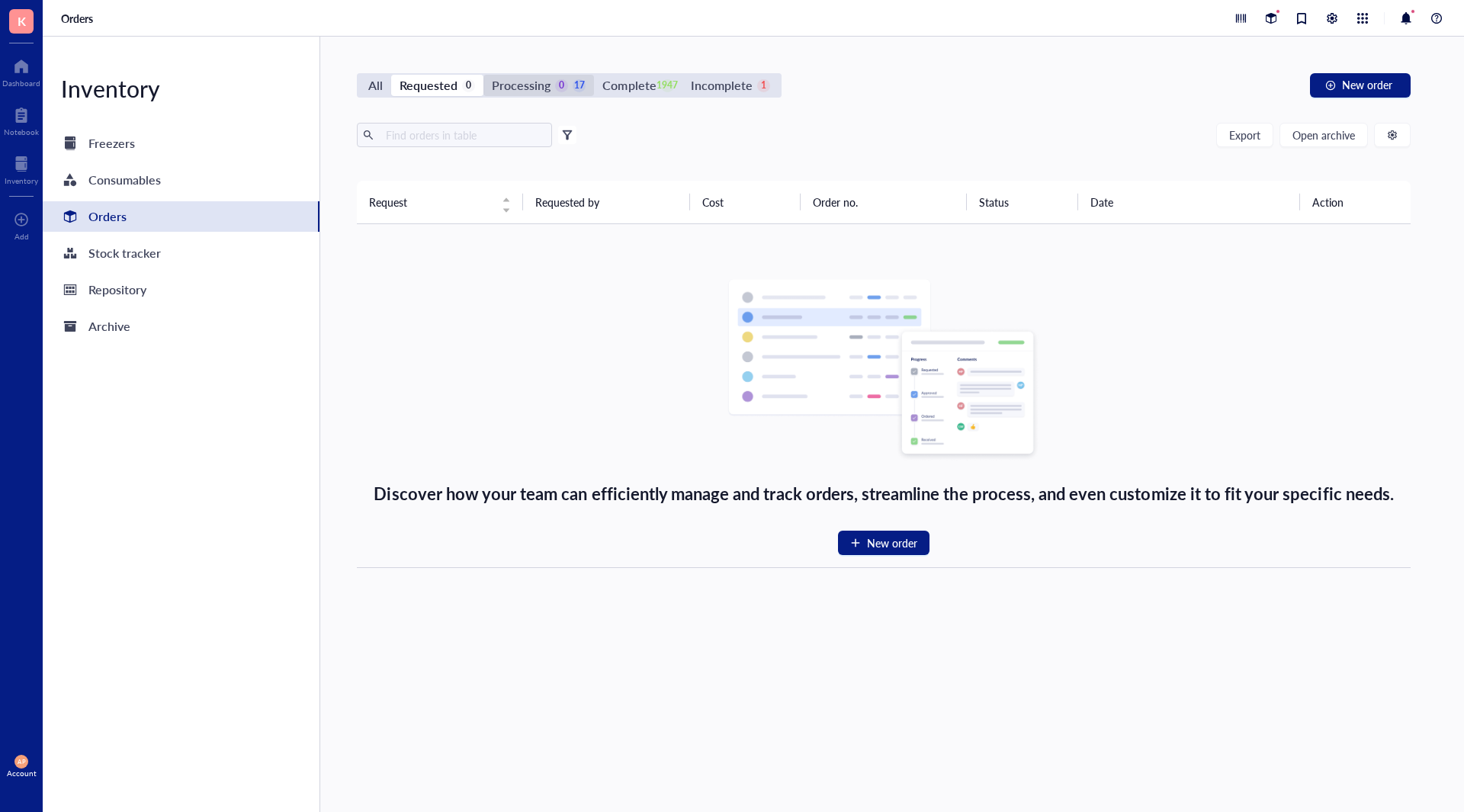
click at [542, 79] on div "Processing" at bounding box center [521, 85] width 58 height 21
click at [483, 75] on input "Processing 0 17" at bounding box center [483, 75] width 0 height 0
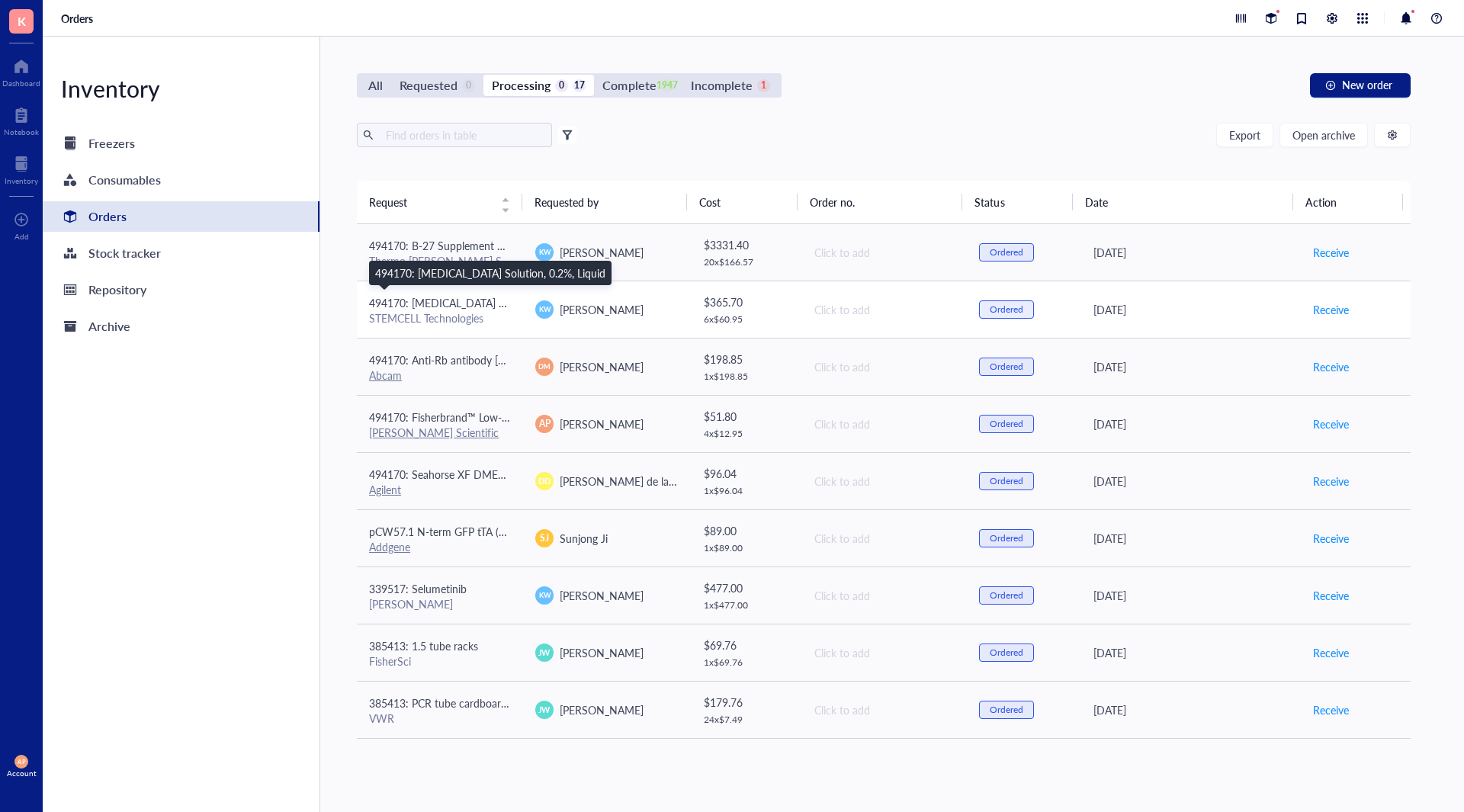
click at [492, 303] on span "494170: [MEDICAL_DATA] Solution, 0.2%, Liquid" at bounding box center [484, 302] width 230 height 15
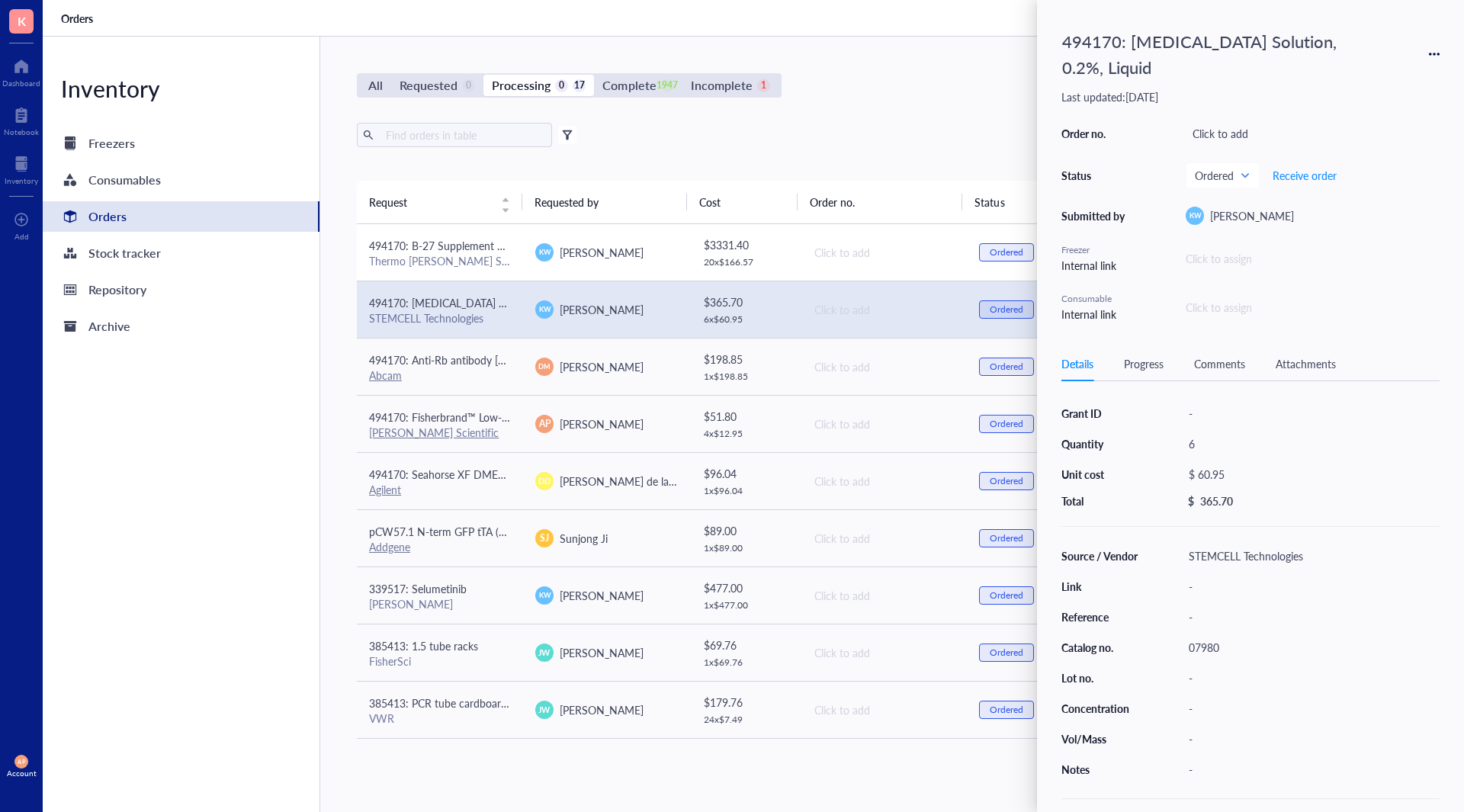
click at [474, 238] on span "494170: B-27 Supplement Minus Vitamin A 50X" at bounding box center [482, 245] width 227 height 15
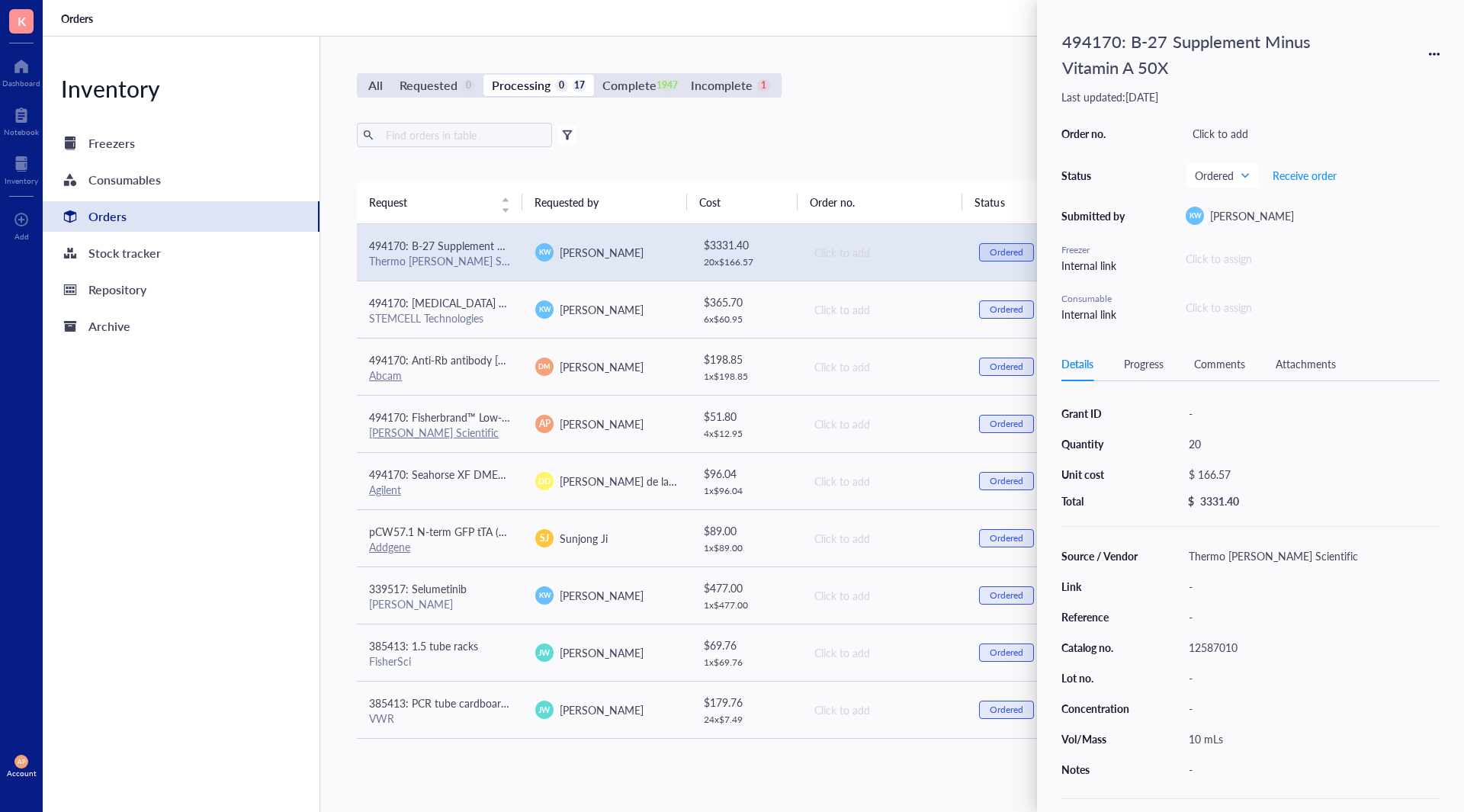
click at [1215, 651] on div "12587010" at bounding box center [1310, 647] width 257 height 21
click at [827, 101] on div "All Requested 0 Processing 0 17 Complete 1947 Incomplete 1 New order Export Ope…" at bounding box center [884, 424] width 1127 height 775
